Goal: Task Accomplishment & Management: Complete application form

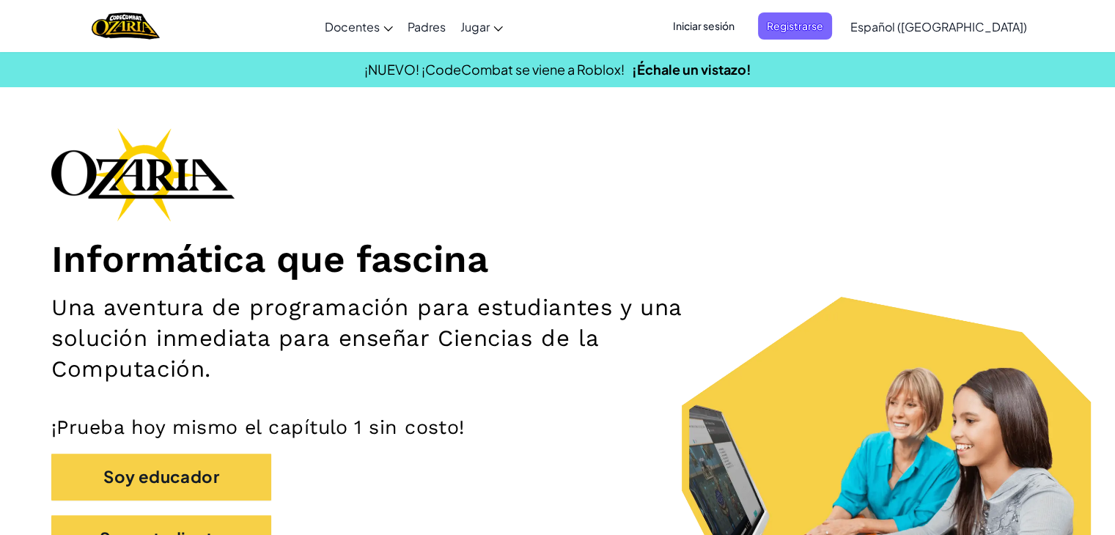
click at [739, 32] on span "Iniciar sesión" at bounding box center [703, 25] width 79 height 27
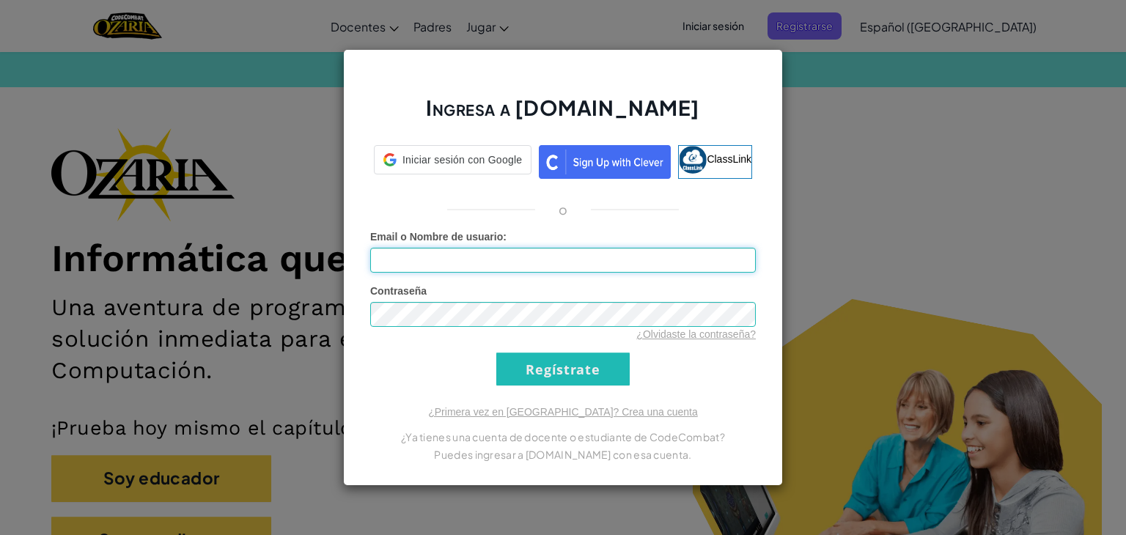
click at [507, 255] on input "Email o Nombre de usuario :" at bounding box center [563, 260] width 386 height 25
click at [507, 256] on input "Email o Nombre de usuario :" at bounding box center [563, 260] width 386 height 25
click at [504, 256] on input "Email o Nombre de usuario :" at bounding box center [563, 260] width 386 height 25
type input "[EMAIL_ADDRESS][DOMAIN_NAME]"
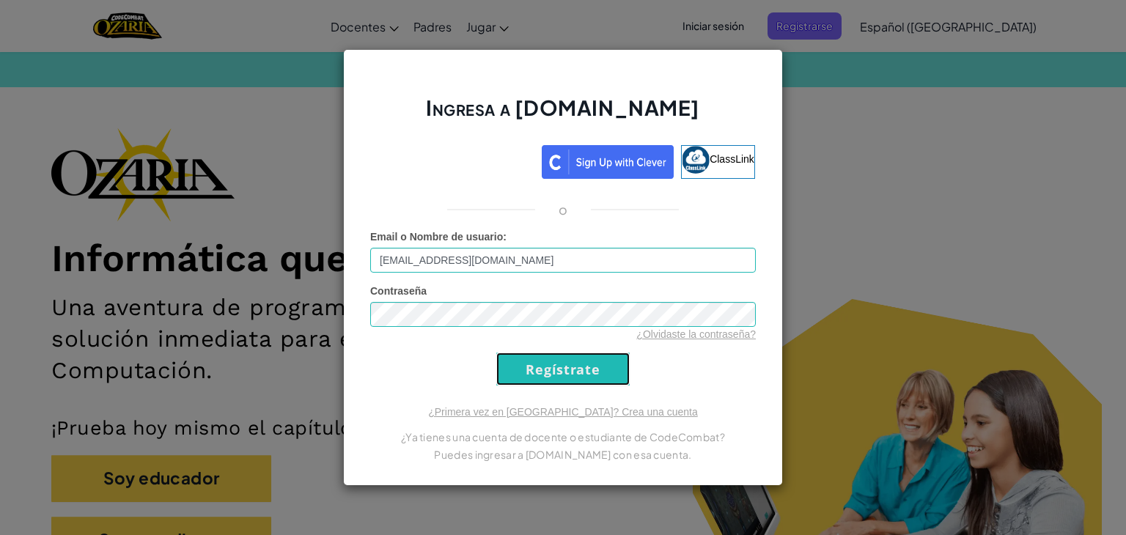
click at [536, 354] on input "Regístrate" at bounding box center [562, 369] width 133 height 33
click at [522, 364] on input "Regístrate" at bounding box center [562, 369] width 133 height 33
